Goal: Find specific page/section: Find specific page/section

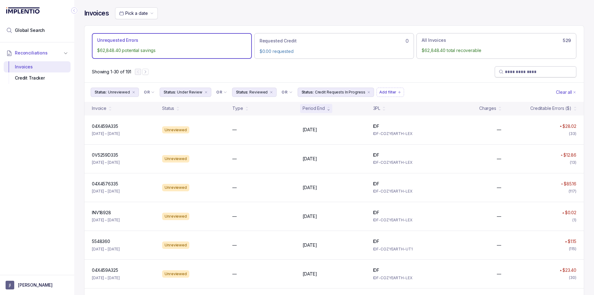
click at [565, 67] on span at bounding box center [536, 71] width 82 height 11
click at [541, 78] on div "Showing 1-30 of 191" at bounding box center [335, 71] width 500 height 21
click at [535, 72] on input "search" at bounding box center [538, 72] width 67 height 6
paste input "**********"
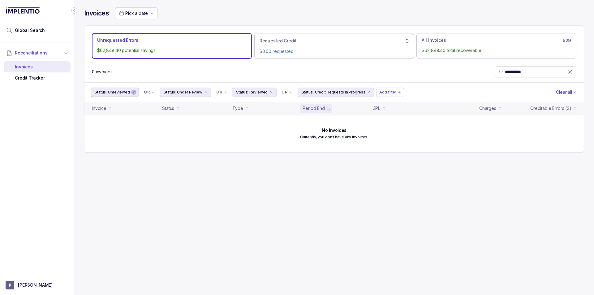
click at [132, 92] on icon "remove content" at bounding box center [134, 92] width 4 height 4
click at [135, 93] on icon "remove content" at bounding box center [137, 92] width 4 height 4
drag, startPoint x: 128, startPoint y: 91, endPoint x: 132, endPoint y: 94, distance: 4.4
click at [128, 91] on icon "remove content" at bounding box center [130, 92] width 4 height 4
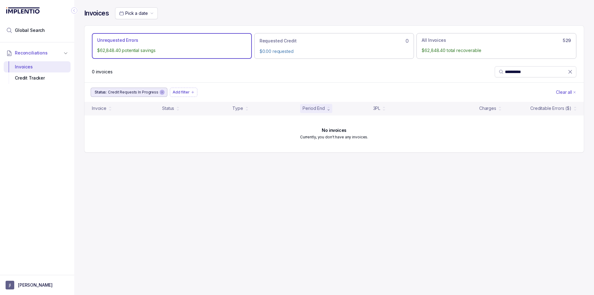
click at [161, 92] on icon "remove content" at bounding box center [162, 92] width 4 height 4
click at [528, 75] on span "**********" at bounding box center [536, 71] width 82 height 11
paste input "search"
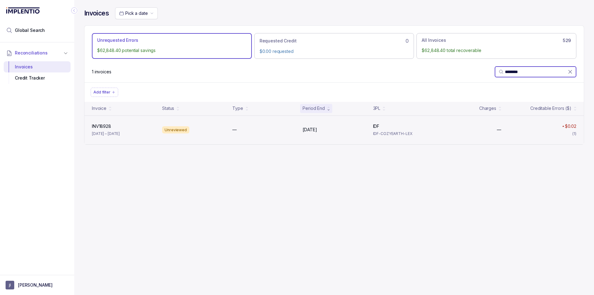
type input "********"
click at [120, 136] on p "[DATE] – [DATE]" at bounding box center [106, 134] width 28 height 6
click at [133, 122] on div "INV18928 INV18928 [DATE] – [DATE] Unreviewed — [DATE] [DATE] IDF IDF IDF-COZYEA…" at bounding box center [335, 129] width 500 height 29
click at [338, 126] on div "INV18928 INV18928 [DATE] – [DATE] Unreviewed — [DATE] [DATE] IDF IDF IDF-COZYEA…" at bounding box center [335, 129] width 500 height 29
click at [118, 140] on div "INV18928 INV18928 [DATE] – [DATE] Unreviewed — [DATE] [DATE] IDF IDF IDF-COZYEA…" at bounding box center [335, 129] width 500 height 29
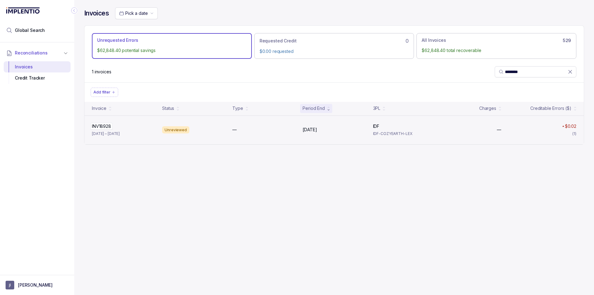
click at [113, 129] on p "INV18928" at bounding box center [101, 126] width 22 height 7
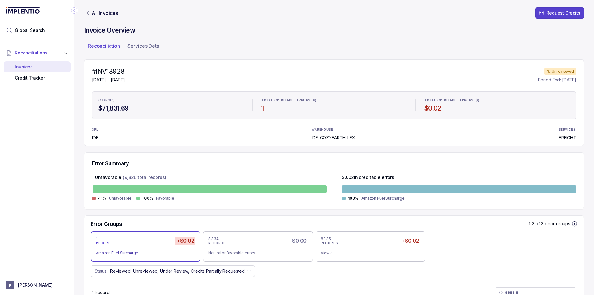
click at [89, 12] on icon "Link All Invoices" at bounding box center [87, 13] width 5 height 5
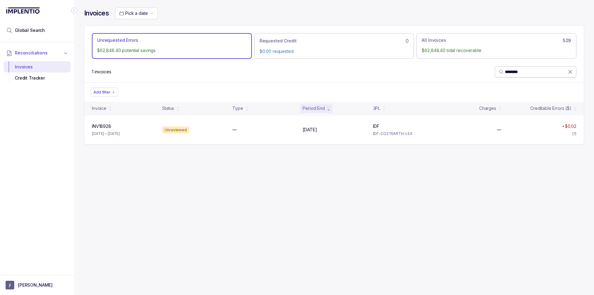
click at [528, 76] on span "********" at bounding box center [536, 71] width 82 height 11
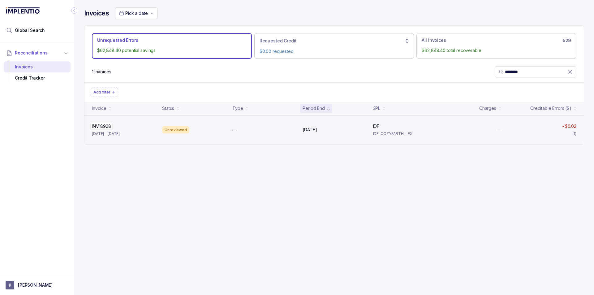
click at [102, 123] on p "INV18928" at bounding box center [101, 126] width 22 height 7
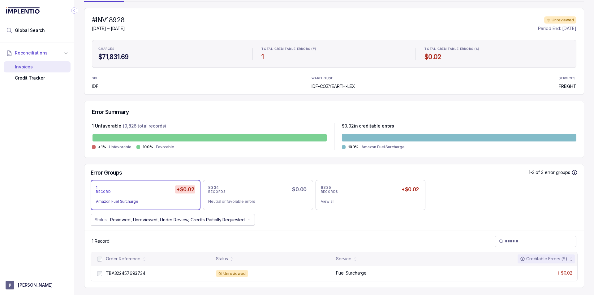
scroll to position [52, 0]
click at [134, 273] on p "TBA322457693734" at bounding box center [125, 273] width 43 height 7
click at [127, 275] on p "TBA322457693734" at bounding box center [125, 273] width 43 height 7
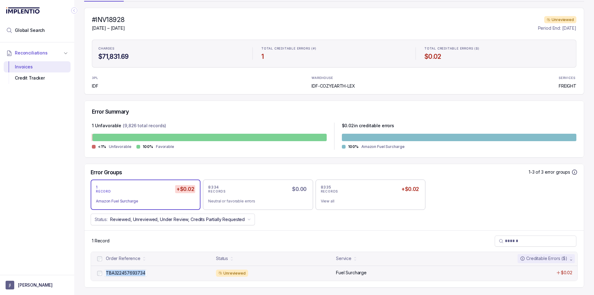
drag, startPoint x: 105, startPoint y: 275, endPoint x: 106, endPoint y: 271, distance: 4.4
click at [106, 271] on p "TBA322457693734" at bounding box center [125, 273] width 43 height 7
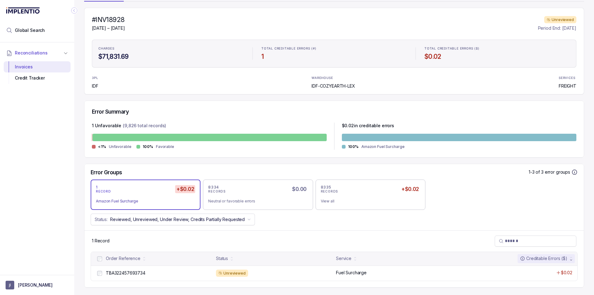
copy p "TBA322457693734"
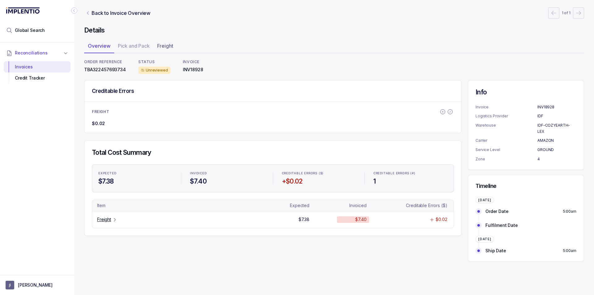
click at [84, 11] on link "Back to Invoice Overview" at bounding box center [117, 12] width 67 height 7
click at [88, 11] on icon "Link Back to Invoice Overview" at bounding box center [87, 13] width 5 height 5
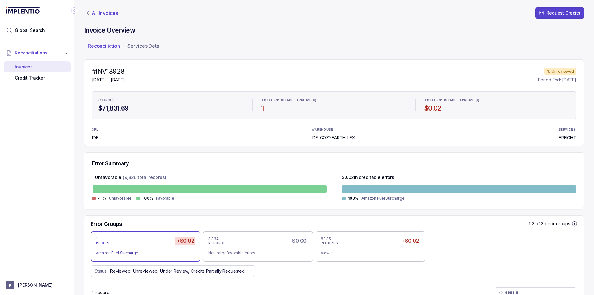
click at [94, 12] on p "All Invoices" at bounding box center [105, 13] width 26 height 6
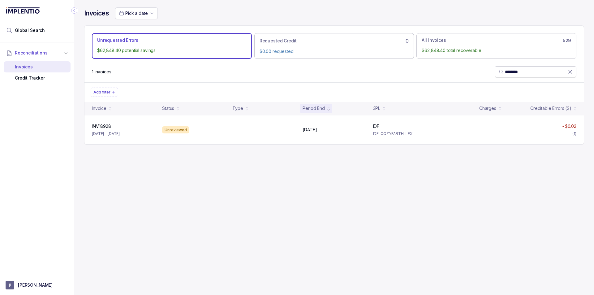
click at [569, 73] on icon at bounding box center [570, 72] width 6 height 6
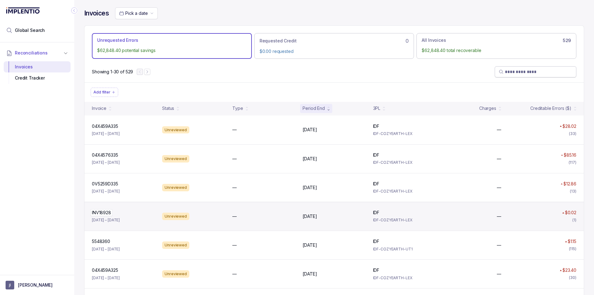
click at [107, 214] on p "INV18928" at bounding box center [101, 212] width 22 height 7
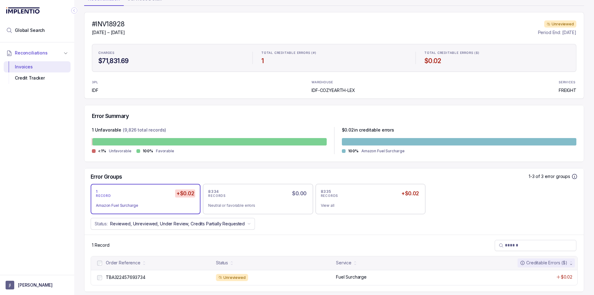
scroll to position [52, 0]
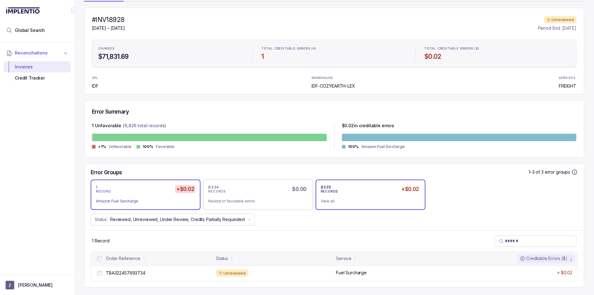
click at [328, 203] on div "View all" at bounding box center [368, 201] width 94 height 6
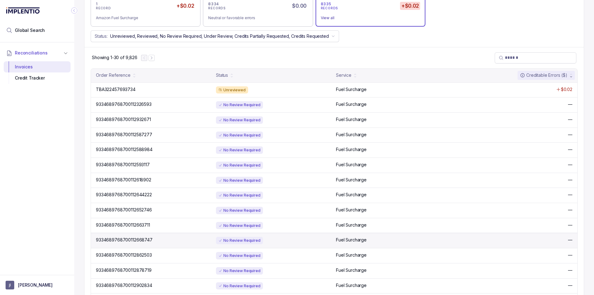
scroll to position [237, 0]
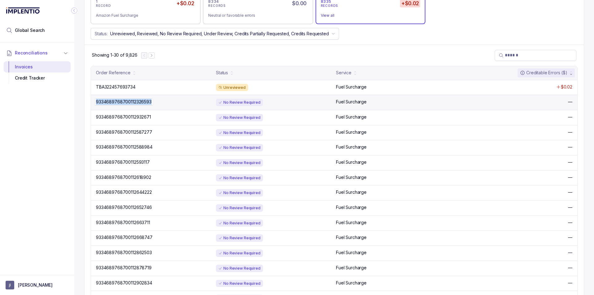
drag, startPoint x: 156, startPoint y: 104, endPoint x: 151, endPoint y: 103, distance: 4.8
click at [151, 103] on div "9334689768700112326593 9334689768700112326593" at bounding box center [154, 102] width 116 height 6
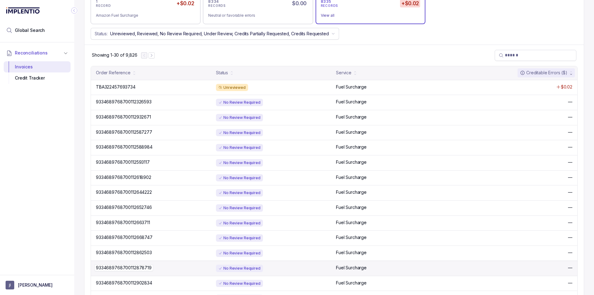
copy div "9334689768700112326593"
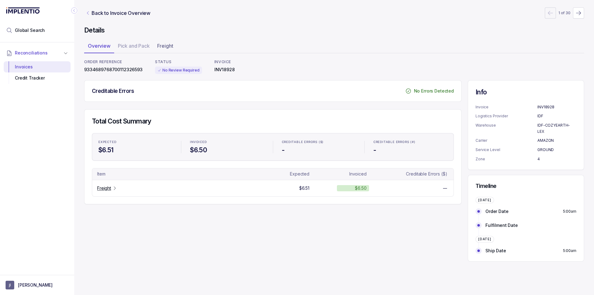
click at [87, 13] on icon "Link Back to Invoice Overview" at bounding box center [87, 13] width 5 height 5
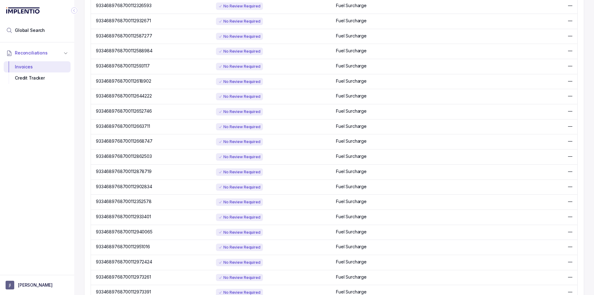
scroll to position [179, 0]
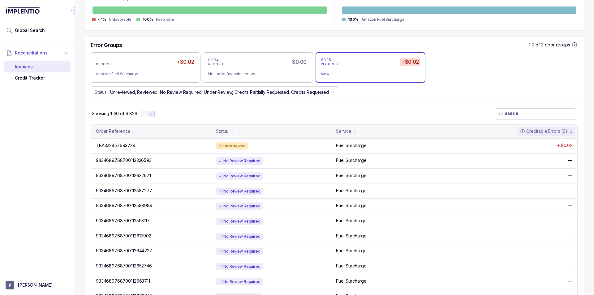
click at [150, 115] on icon "Next Page" at bounding box center [152, 114] width 4 height 4
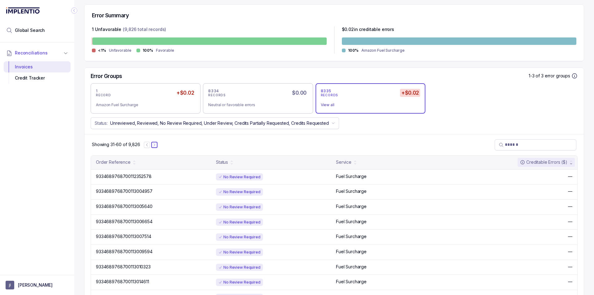
scroll to position [55, 0]
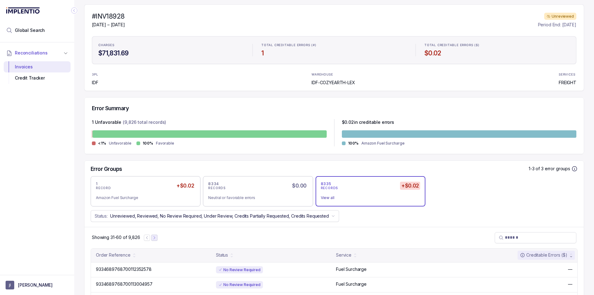
click at [154, 236] on icon "Next Page" at bounding box center [154, 238] width 4 height 4
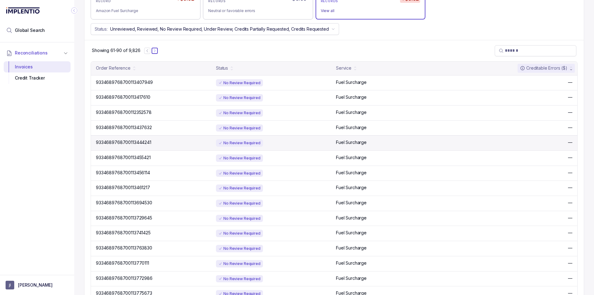
scroll to position [179, 0]
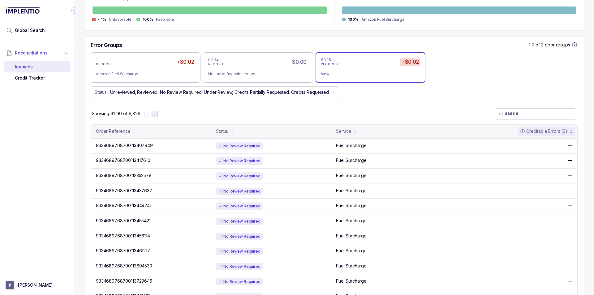
click at [157, 114] on button "Next Page" at bounding box center [155, 114] width 6 height 6
click at [157, 114] on icon "Next Page" at bounding box center [156, 114] width 4 height 4
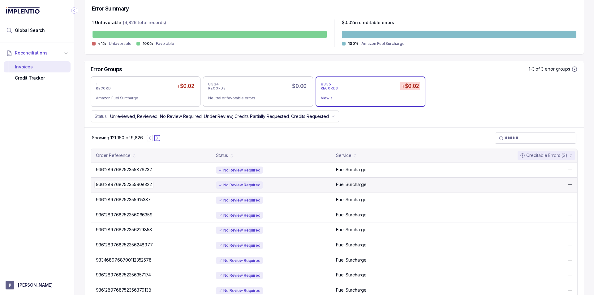
scroll to position [124, 0]
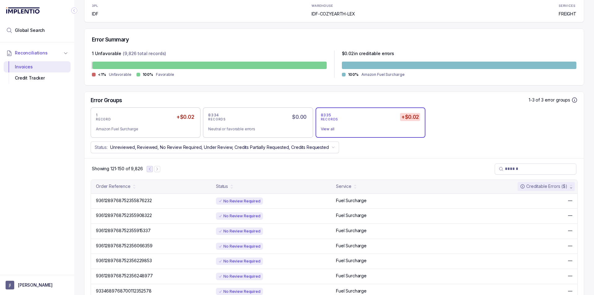
click at [150, 171] on button "Previous Page" at bounding box center [150, 169] width 6 height 6
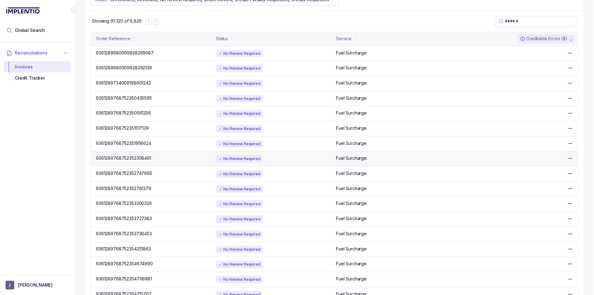
scroll to position [272, 0]
